Goal: Task Accomplishment & Management: Manage account settings

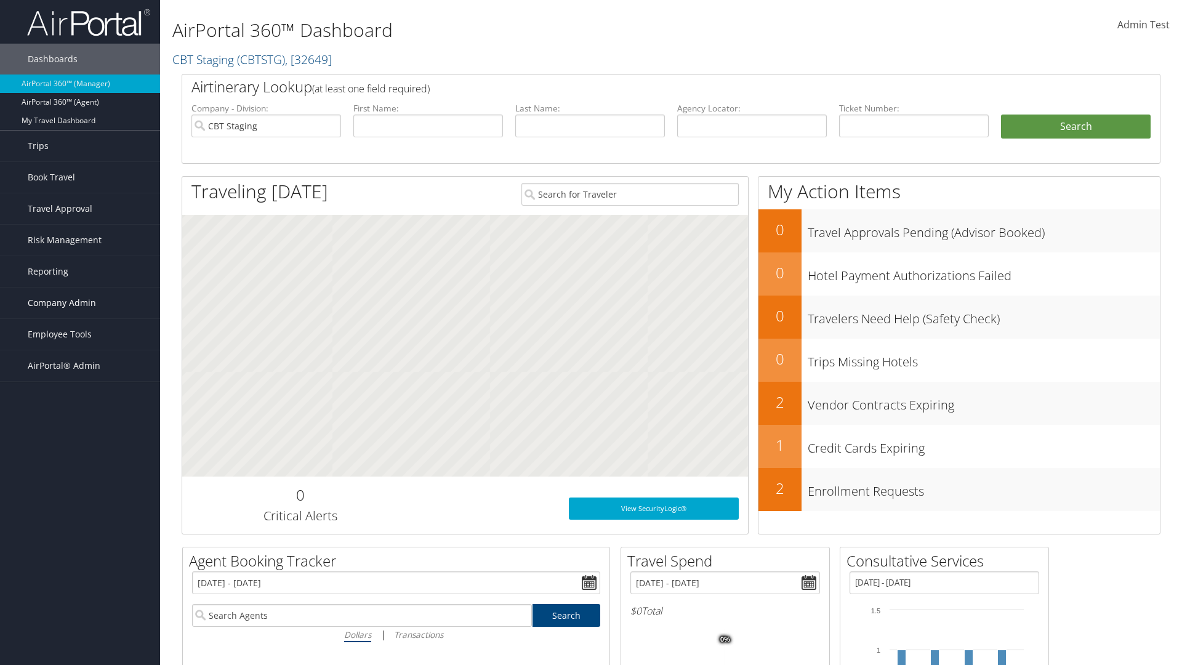
click at [80, 303] on span "Company Admin" at bounding box center [62, 303] width 68 height 31
click at [80, 457] on link "Travel Policy" at bounding box center [80, 457] width 160 height 18
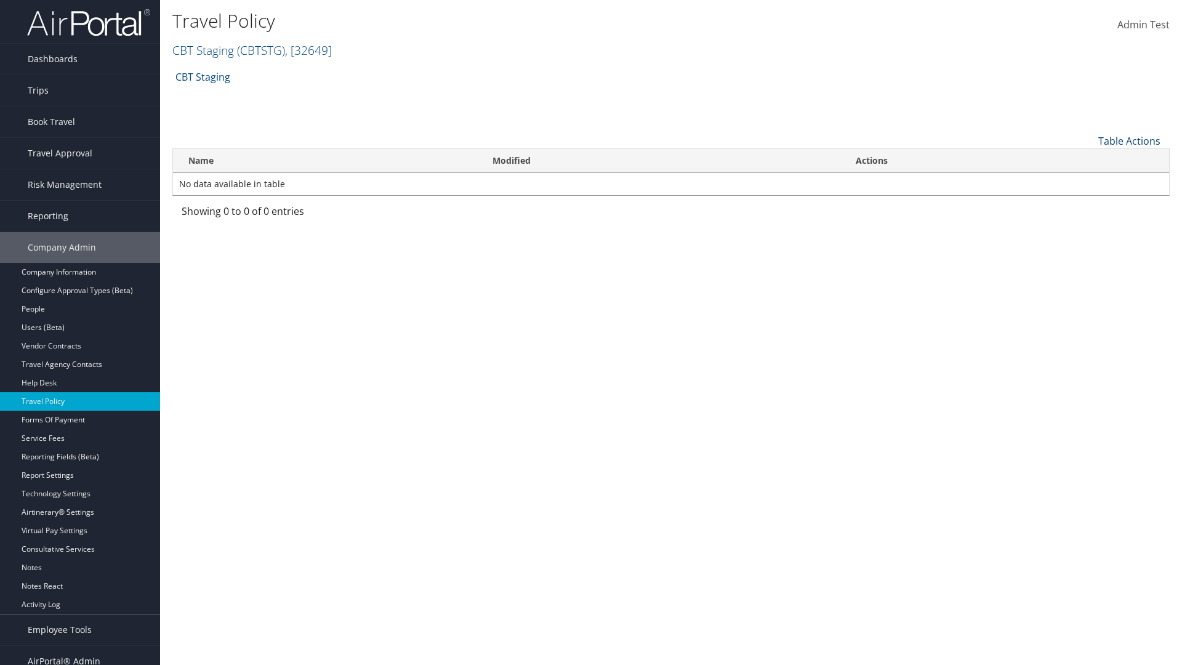
click at [1129, 140] on link "Table Actions" at bounding box center [1130, 141] width 62 height 14
click at [1088, 159] on link "Add New Policy" at bounding box center [1088, 160] width 162 height 21
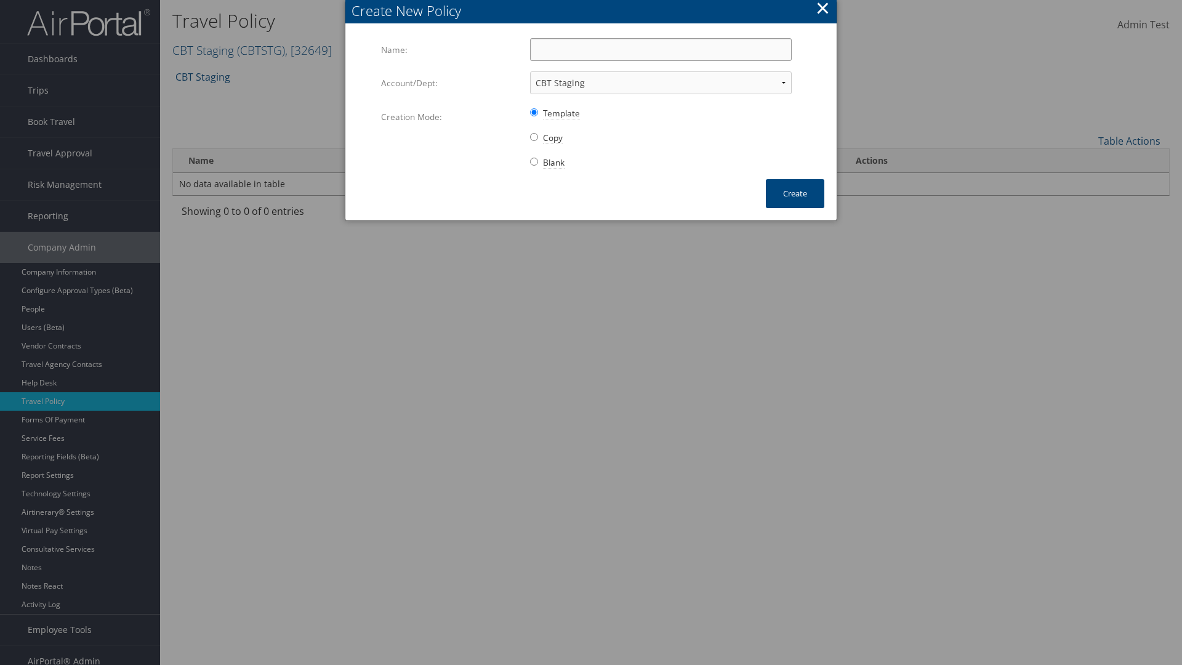
click at [661, 49] on input "Name:" at bounding box center [661, 49] width 262 height 23
type input "Auto Policy"
click at [795, 193] on button "Create" at bounding box center [795, 193] width 59 height 29
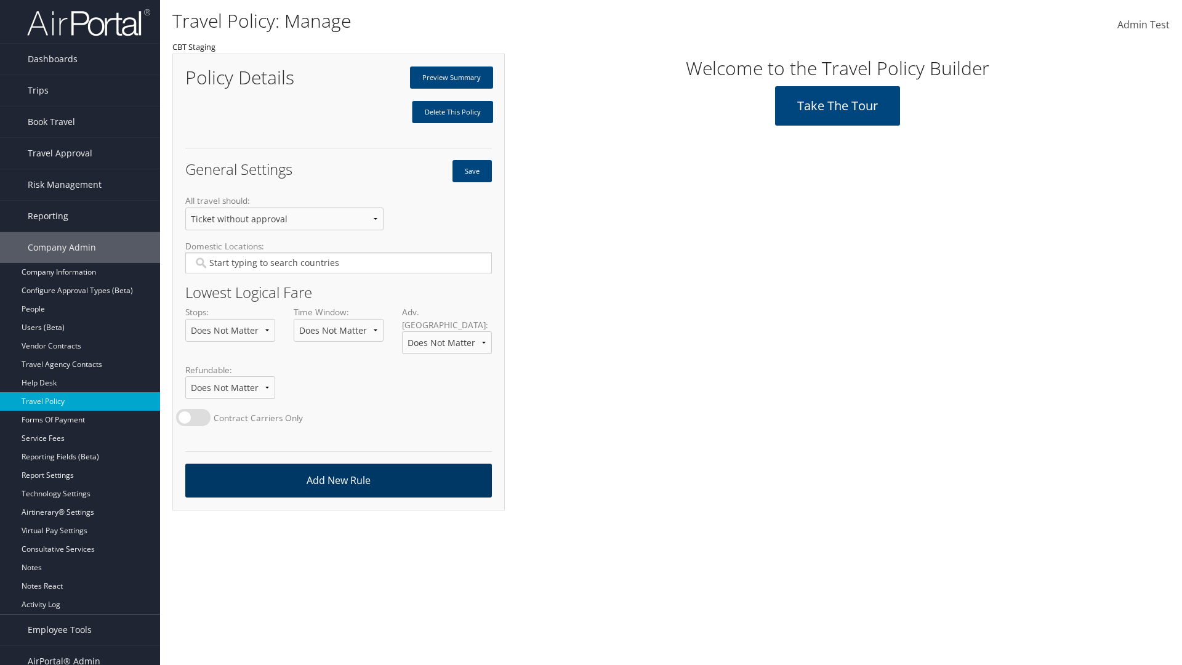
click at [338, 468] on link "Add New Rule" at bounding box center [338, 481] width 307 height 34
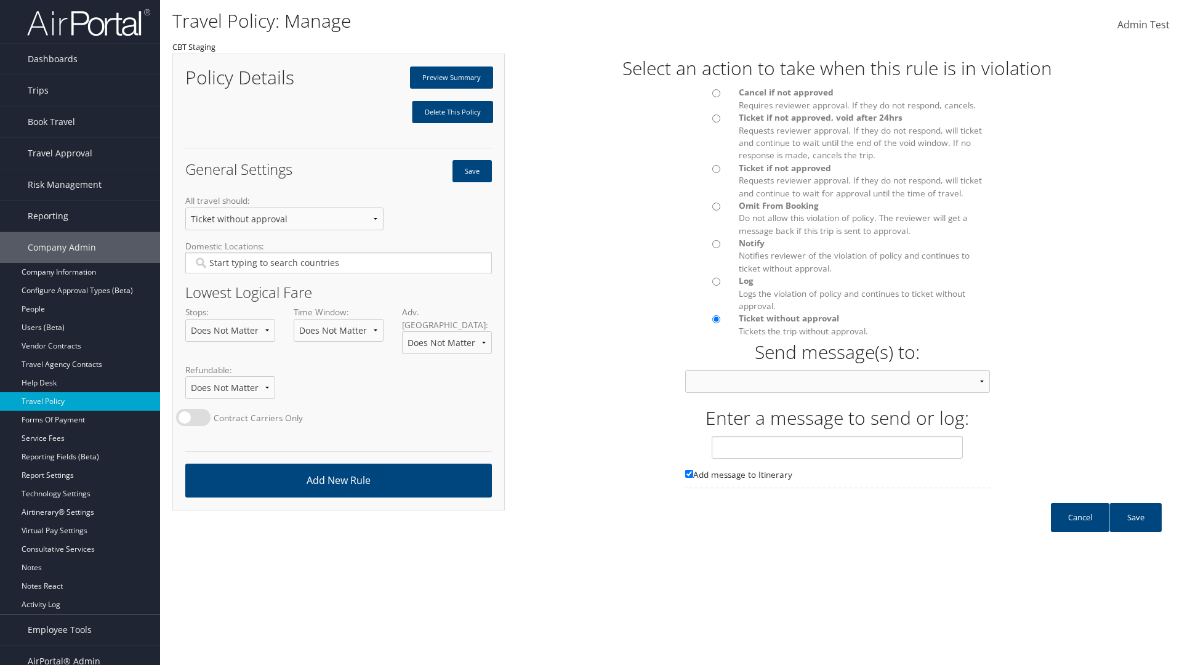
click at [703, 97] on div at bounding box center [703, 96] width 54 height 21
click at [838, 459] on input "text" at bounding box center [837, 447] width 251 height 23
type input "Message 1"
click at [1136, 530] on link "Save" at bounding box center [1136, 517] width 52 height 29
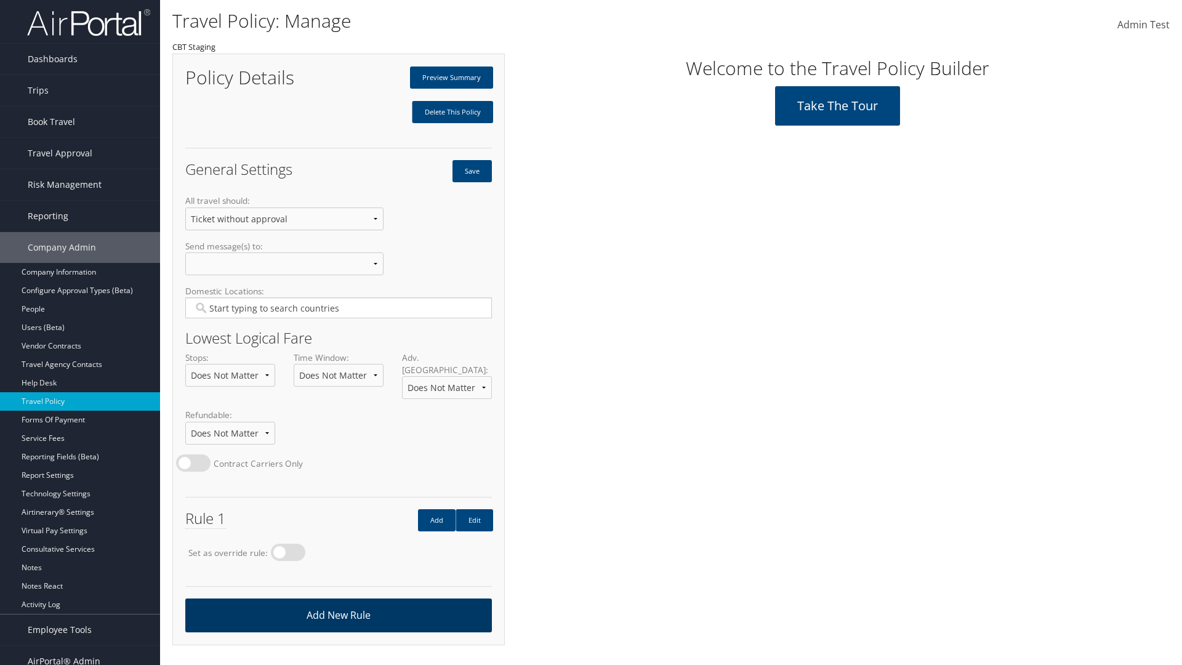
click at [338, 602] on link "Add New Rule" at bounding box center [338, 616] width 307 height 34
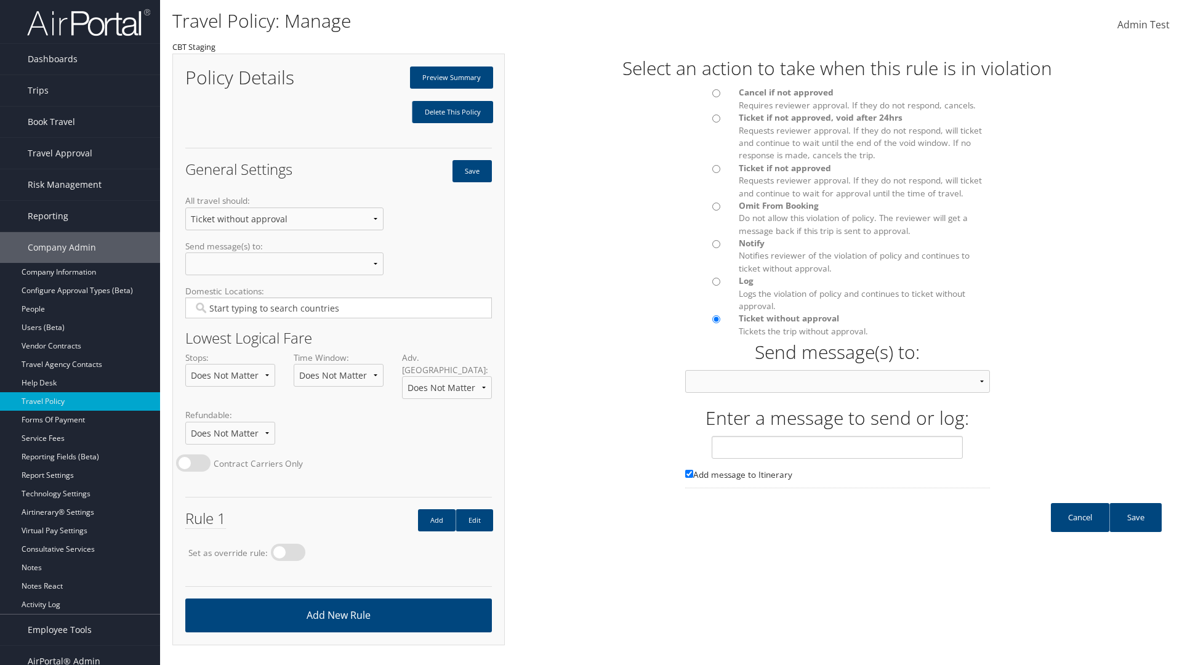
click at [703, 172] on div at bounding box center [703, 172] width 54 height 21
click at [838, 459] on input "text" at bounding box center [837, 447] width 251 height 23
type input "Message 2"
click at [1136, 530] on link "Save" at bounding box center [1136, 517] width 52 height 29
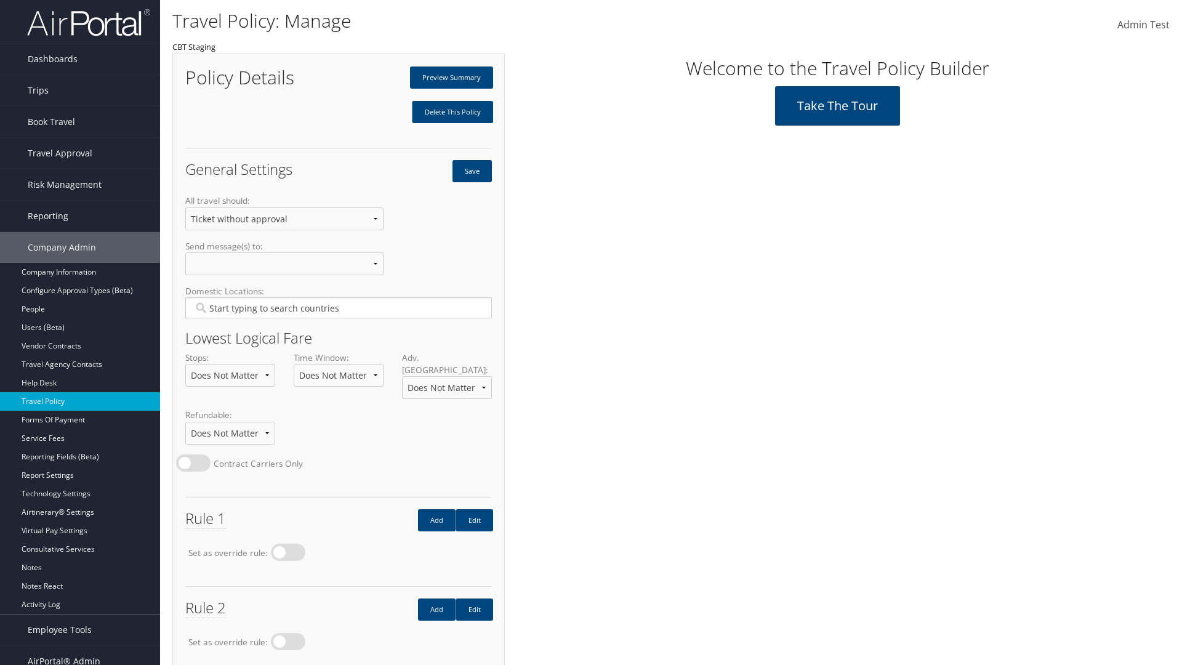
scroll to position [69, 0]
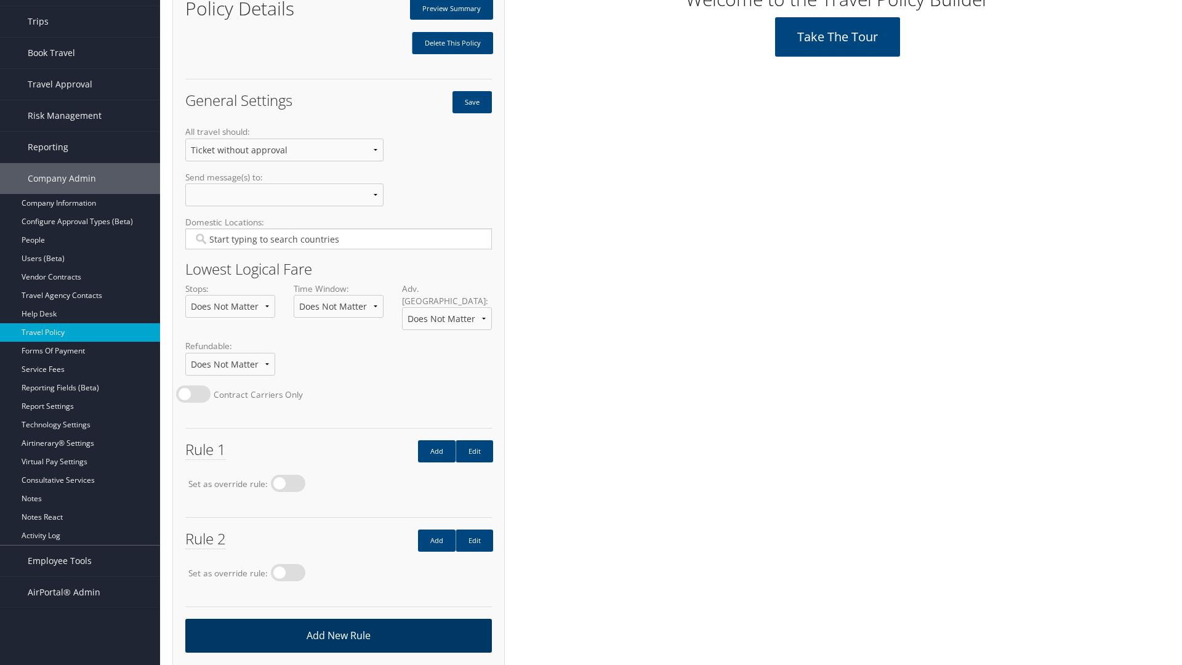
click at [338, 623] on link "Add New Rule" at bounding box center [338, 636] width 307 height 34
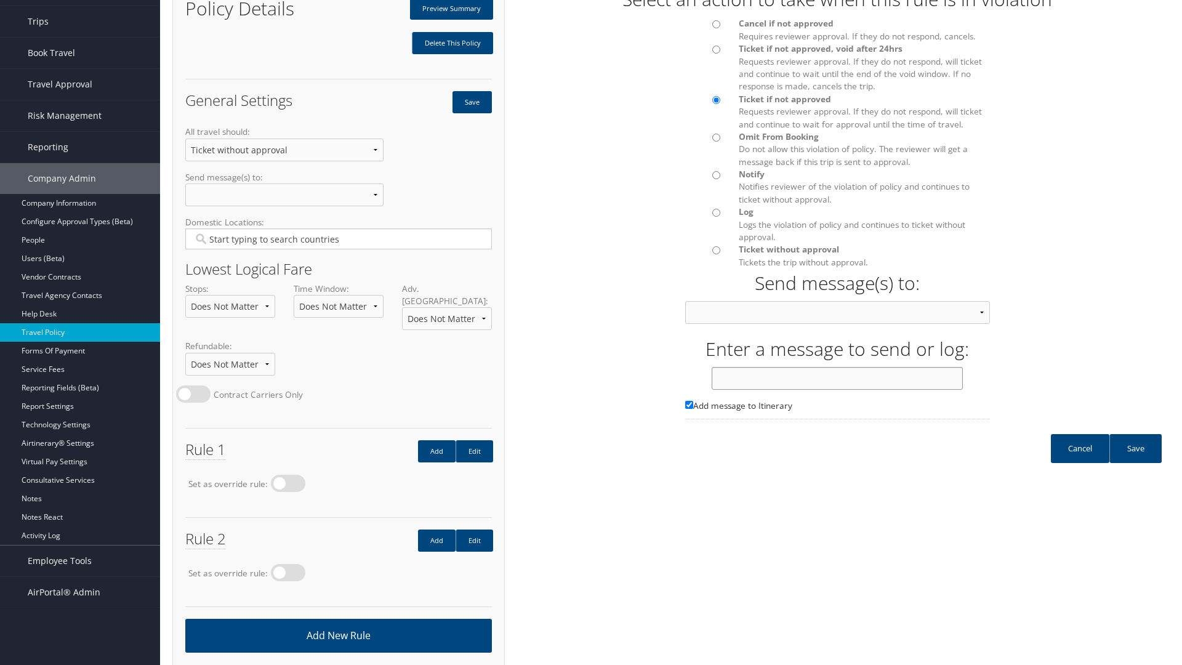
click at [838, 390] on input "text" at bounding box center [837, 378] width 251 height 23
type input "Message 3"
click at [1136, 461] on link "Save" at bounding box center [1136, 448] width 52 height 29
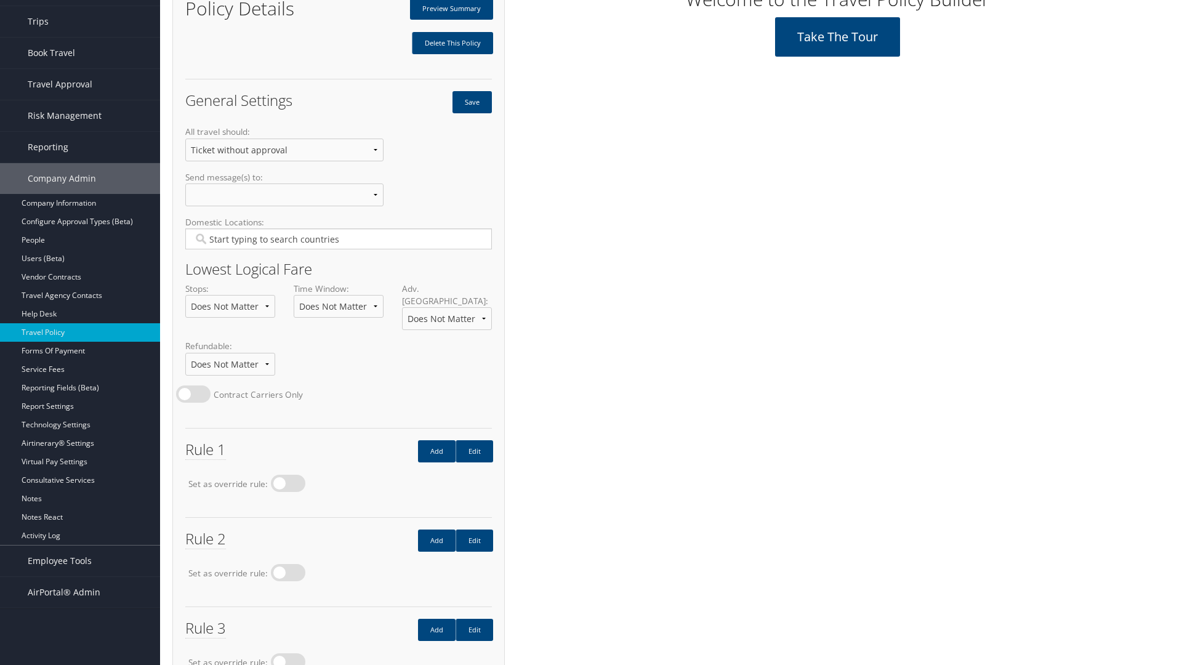
scroll to position [158, 0]
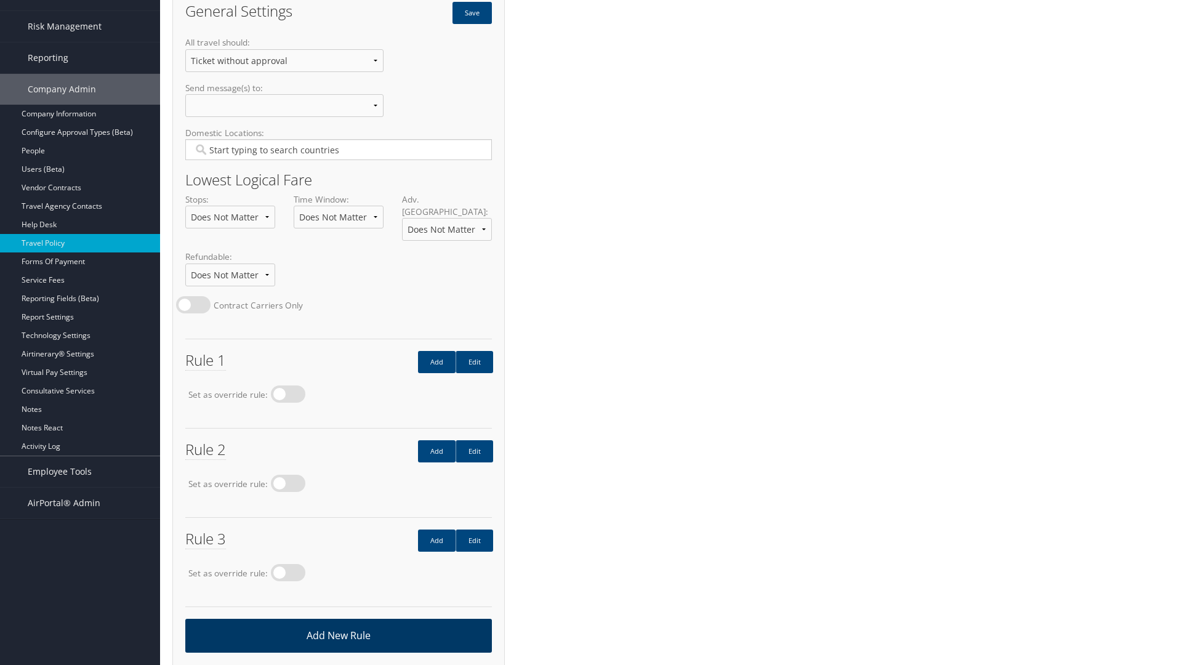
click at [338, 623] on link "Add New Rule" at bounding box center [338, 636] width 307 height 34
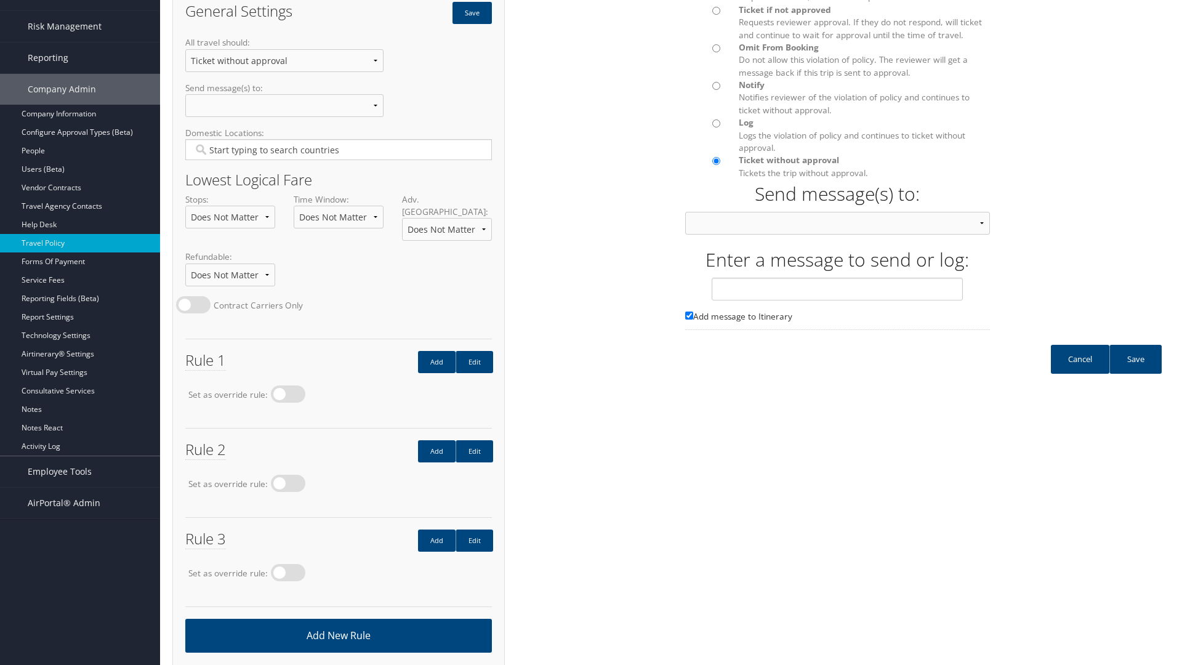
click at [716, 52] on input "Omit From Booking Do not allow this violation of policy. The reviewer will get …" at bounding box center [717, 48] width 8 height 8
radio input "true"
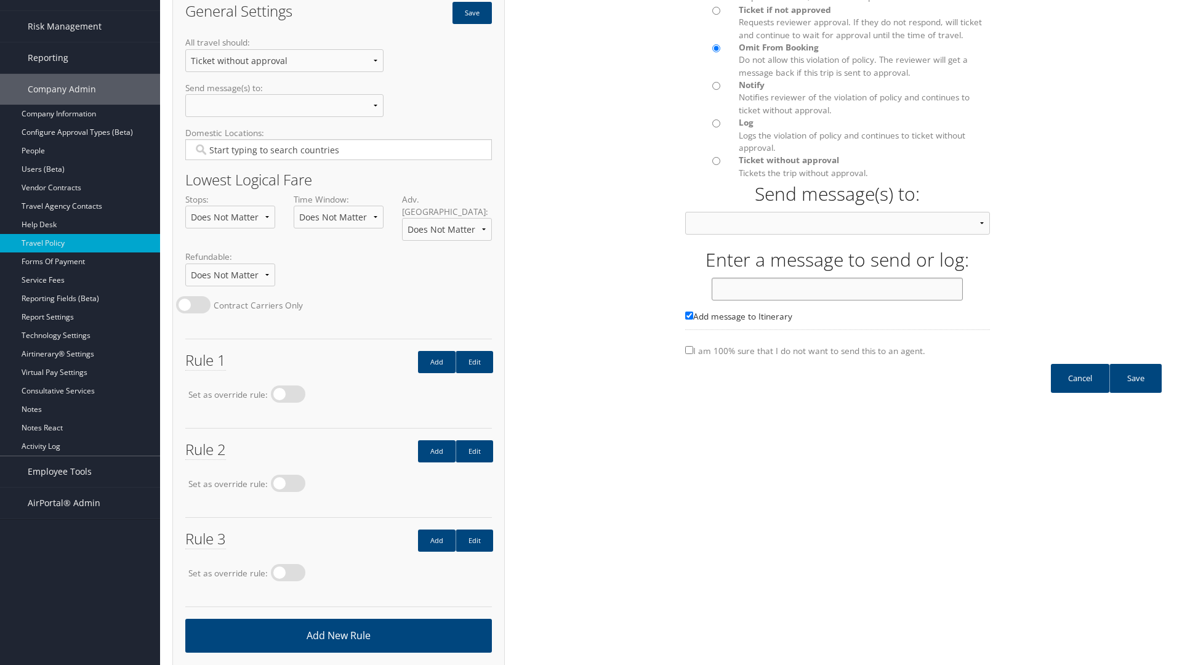
click at [838, 301] on input "text" at bounding box center [837, 289] width 251 height 23
type input "Message 4"
click at [1136, 390] on link "Save" at bounding box center [1136, 378] width 52 height 29
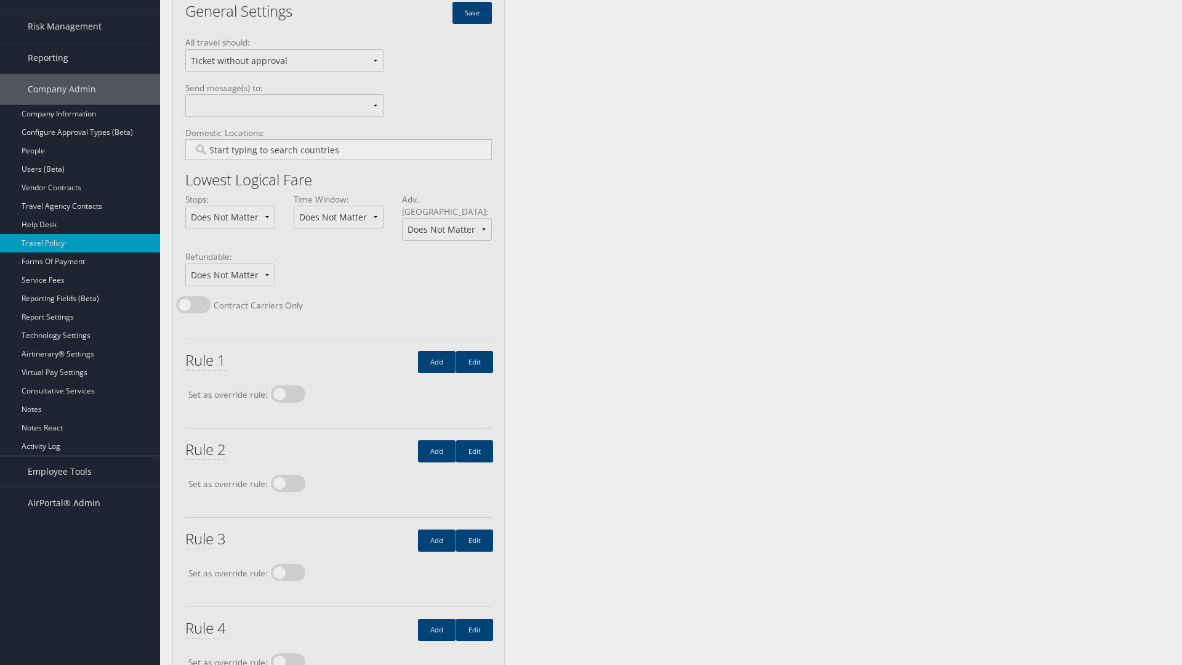
scroll to position [0, 0]
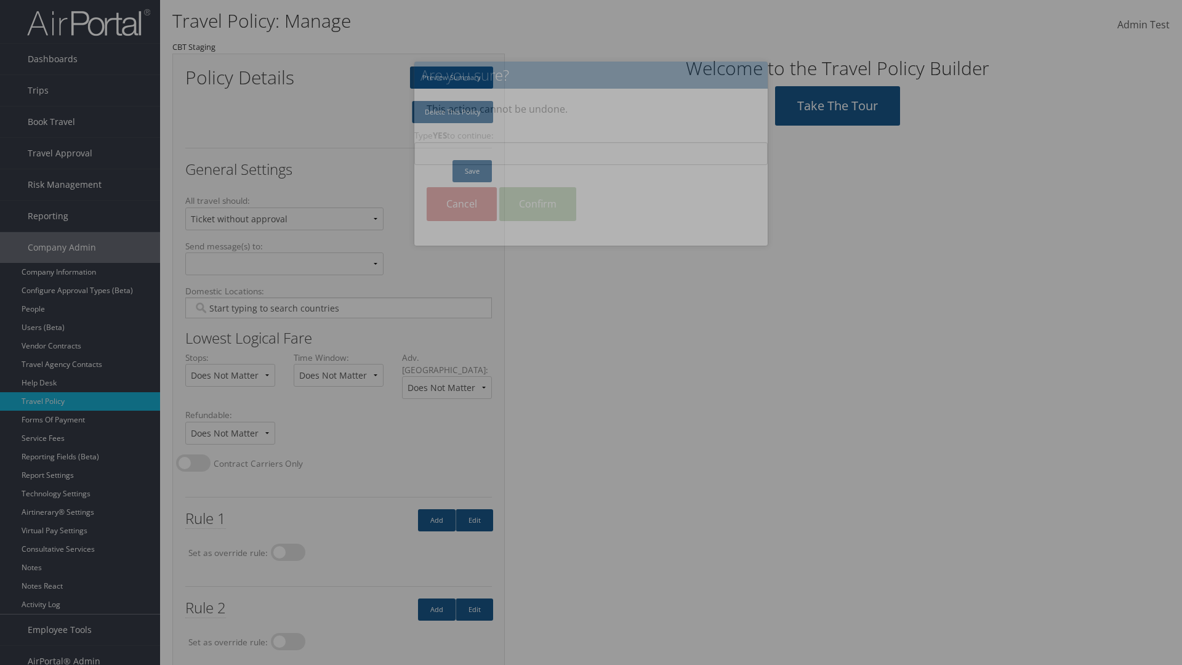
click at [591, 153] on input "Type YES to continue:" at bounding box center [590, 153] width 353 height 23
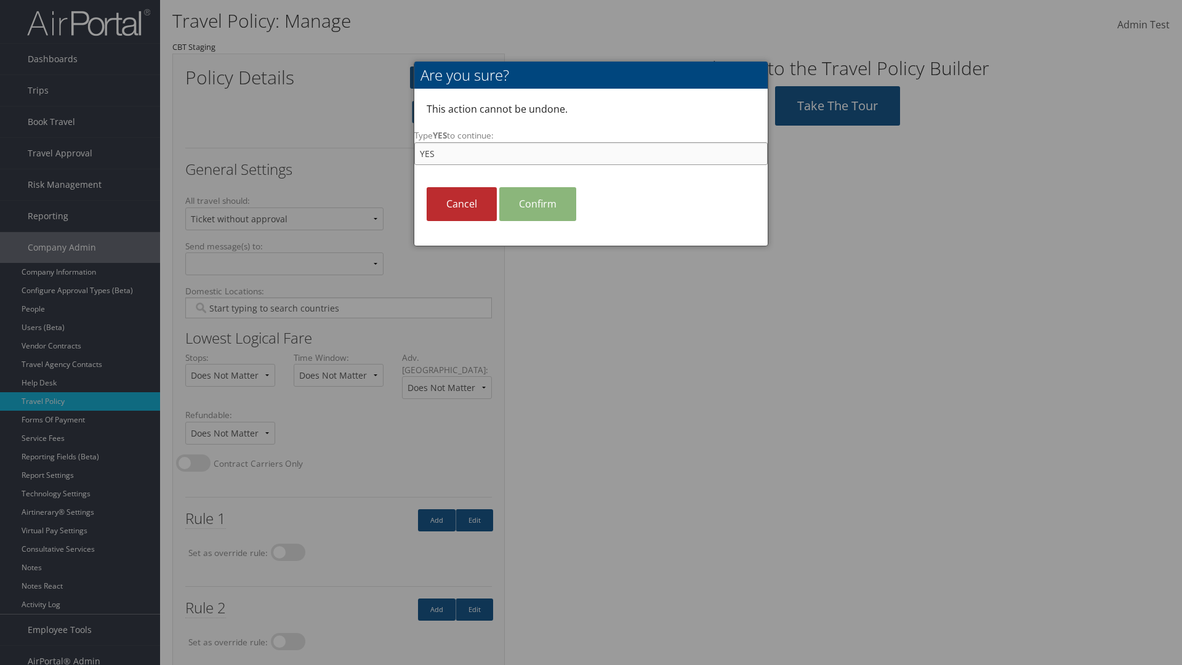
type input "YES"
click at [538, 204] on link "Confirm" at bounding box center [537, 204] width 77 height 34
